Goal: Transaction & Acquisition: Purchase product/service

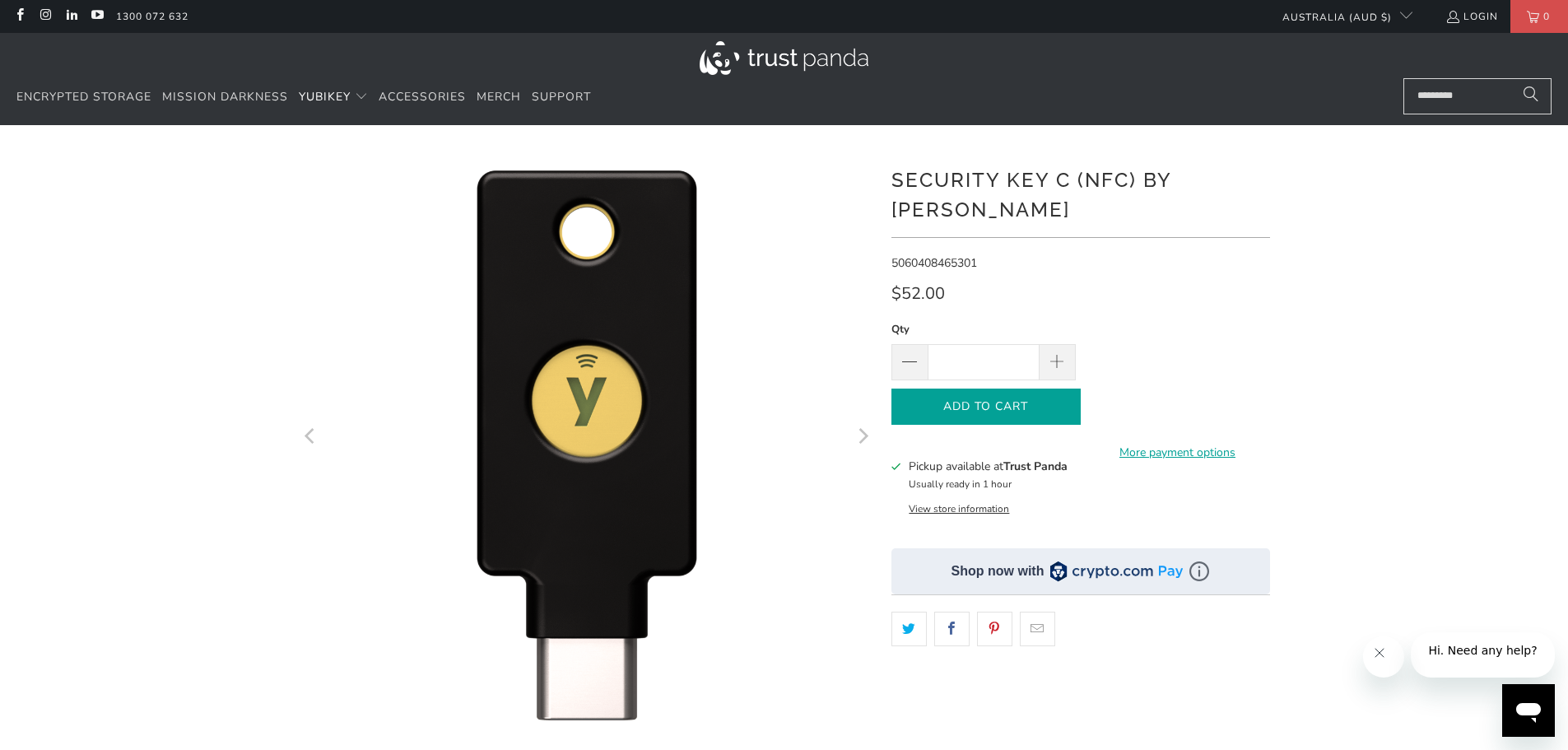
click at [1001, 400] on span "Add to Cart" at bounding box center [986, 407] width 155 height 14
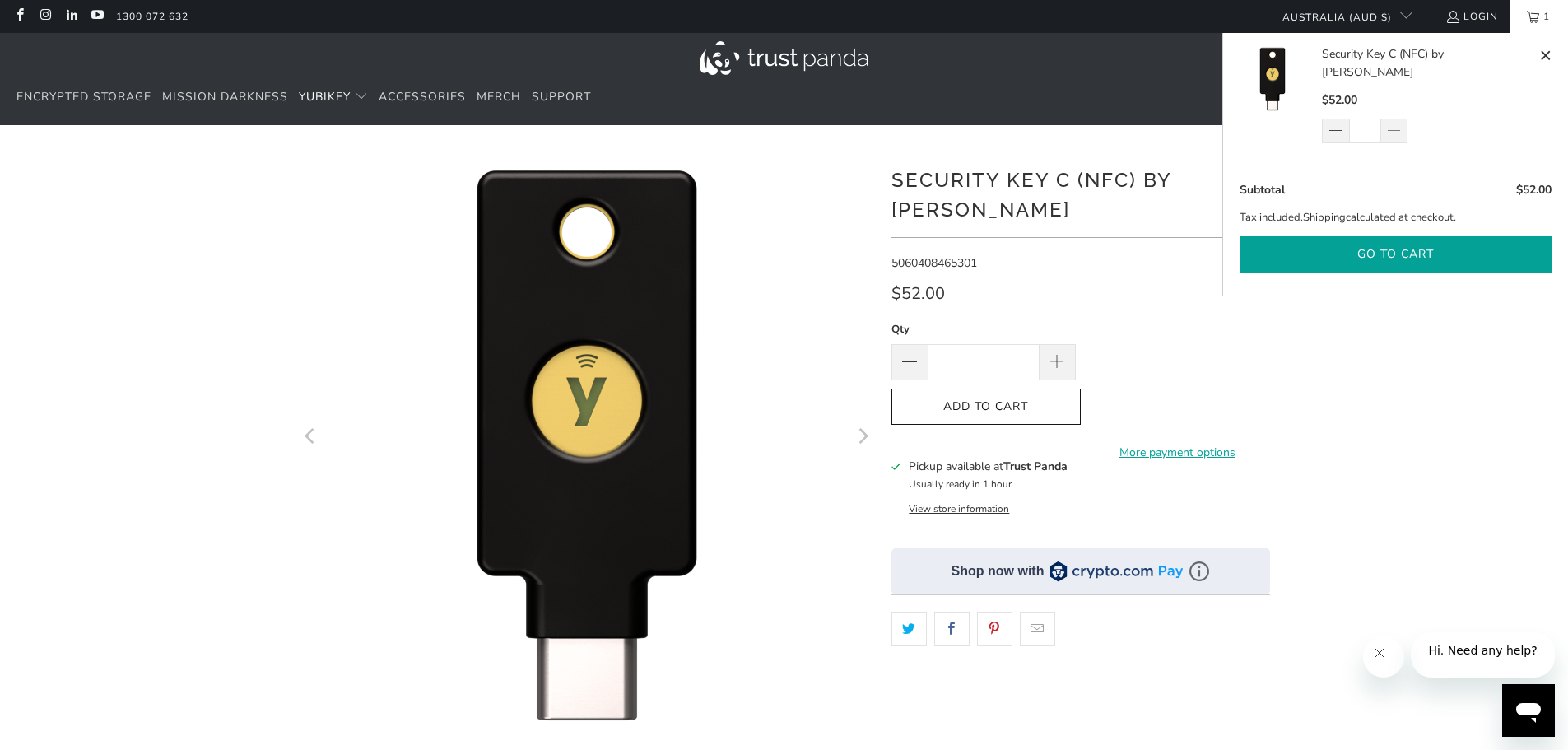
click at [1381, 236] on button "Go to cart" at bounding box center [1395, 254] width 312 height 37
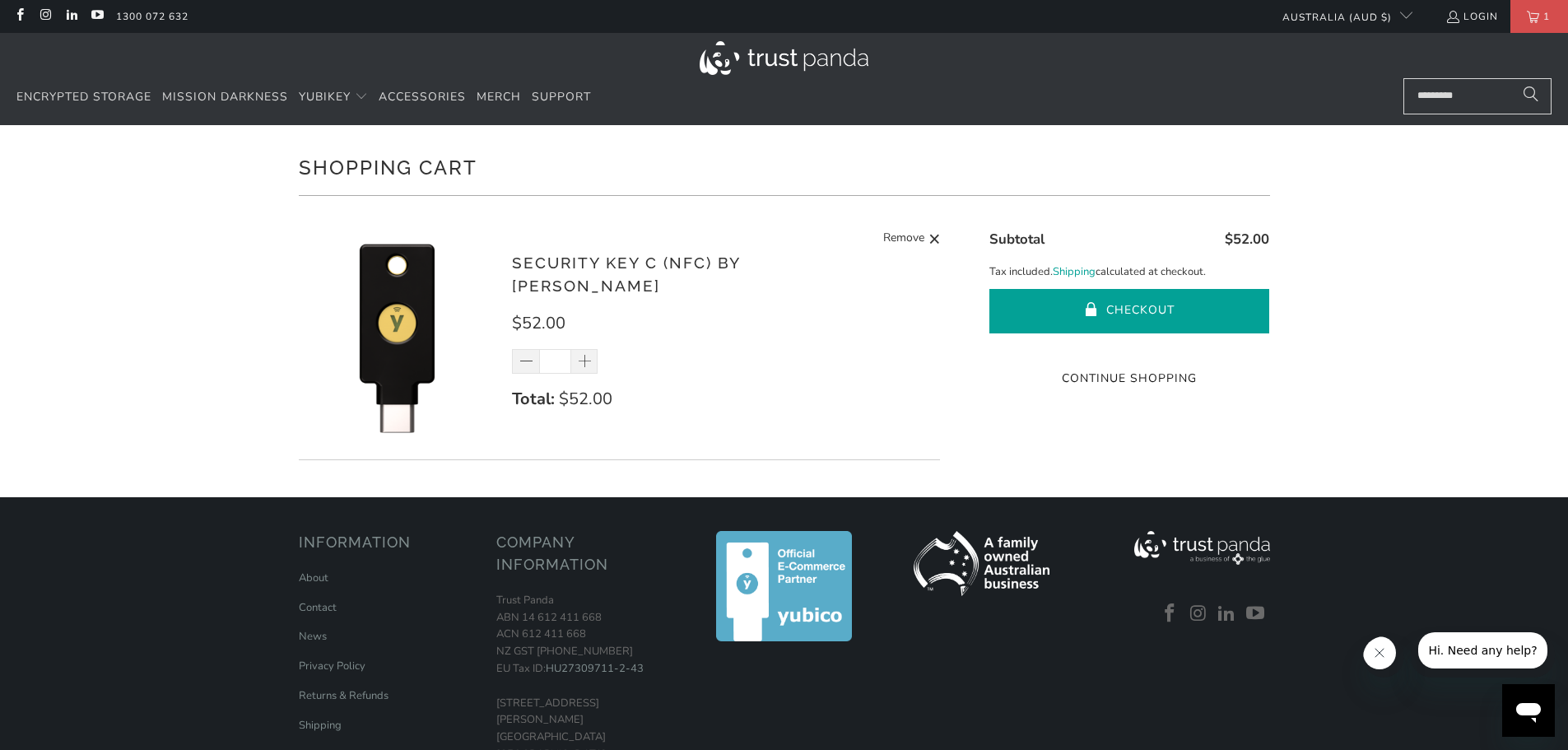
click at [1117, 302] on button "Checkout" at bounding box center [1130, 311] width 280 height 44
click at [1128, 306] on button "Checkout" at bounding box center [1130, 311] width 280 height 44
